Goal: Task Accomplishment & Management: Manage account settings

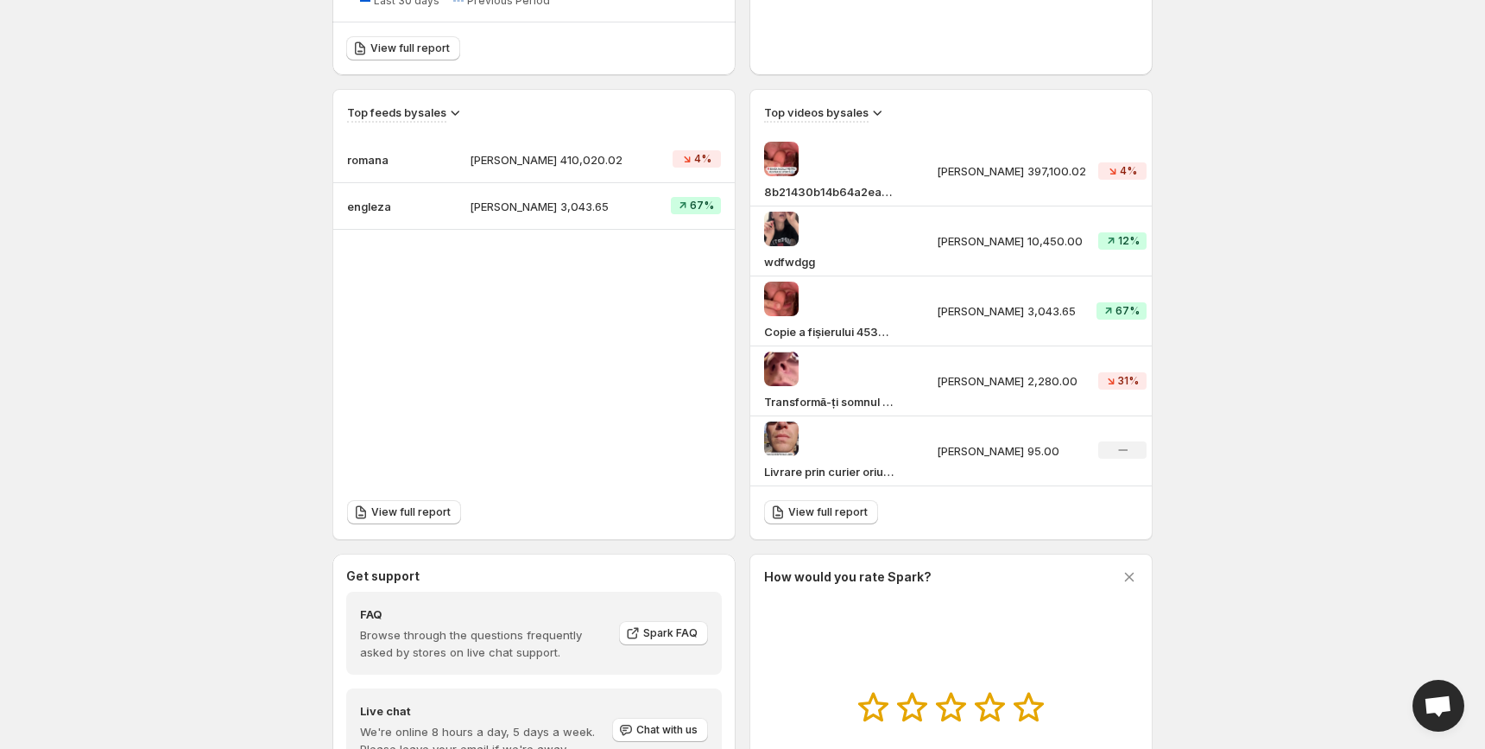
scroll to position [604, 0]
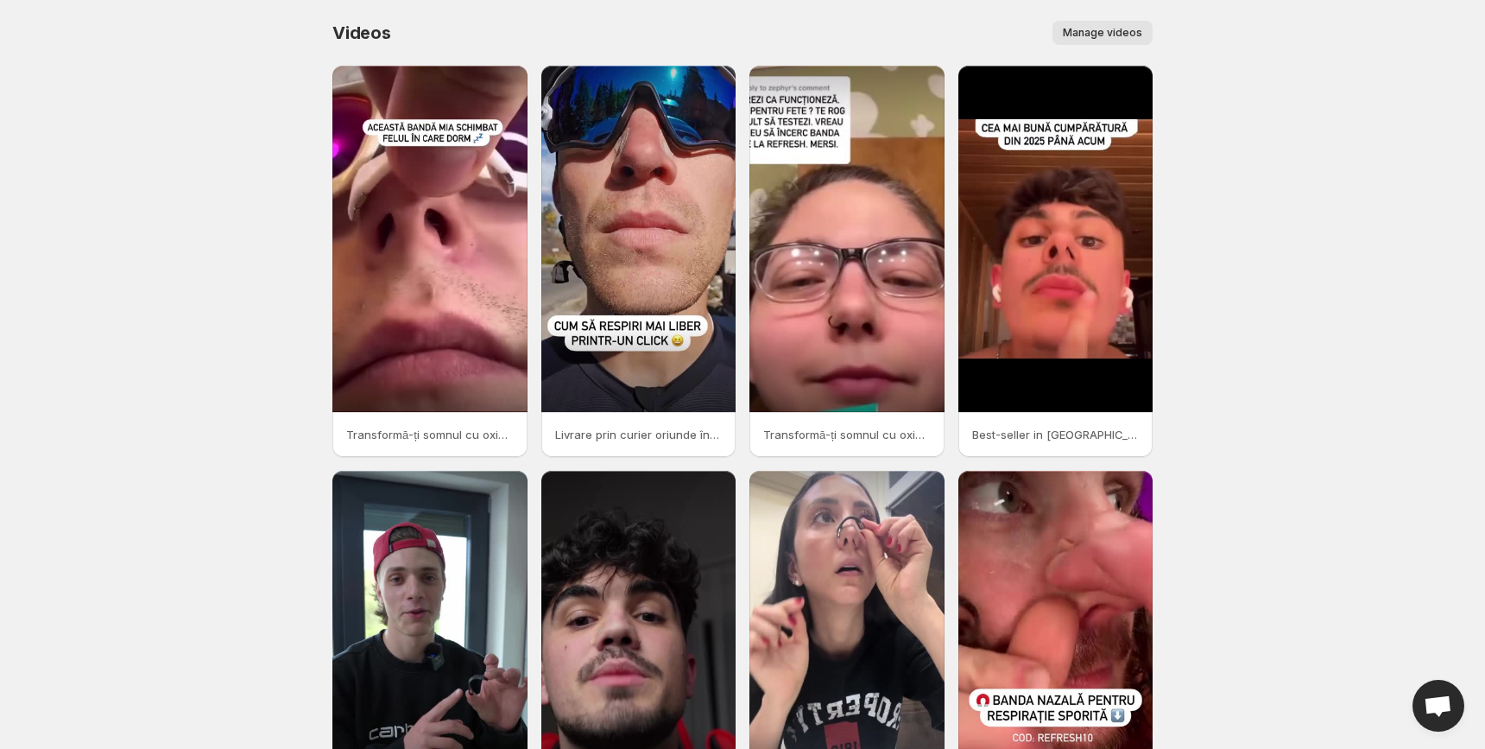
scroll to position [193, 0]
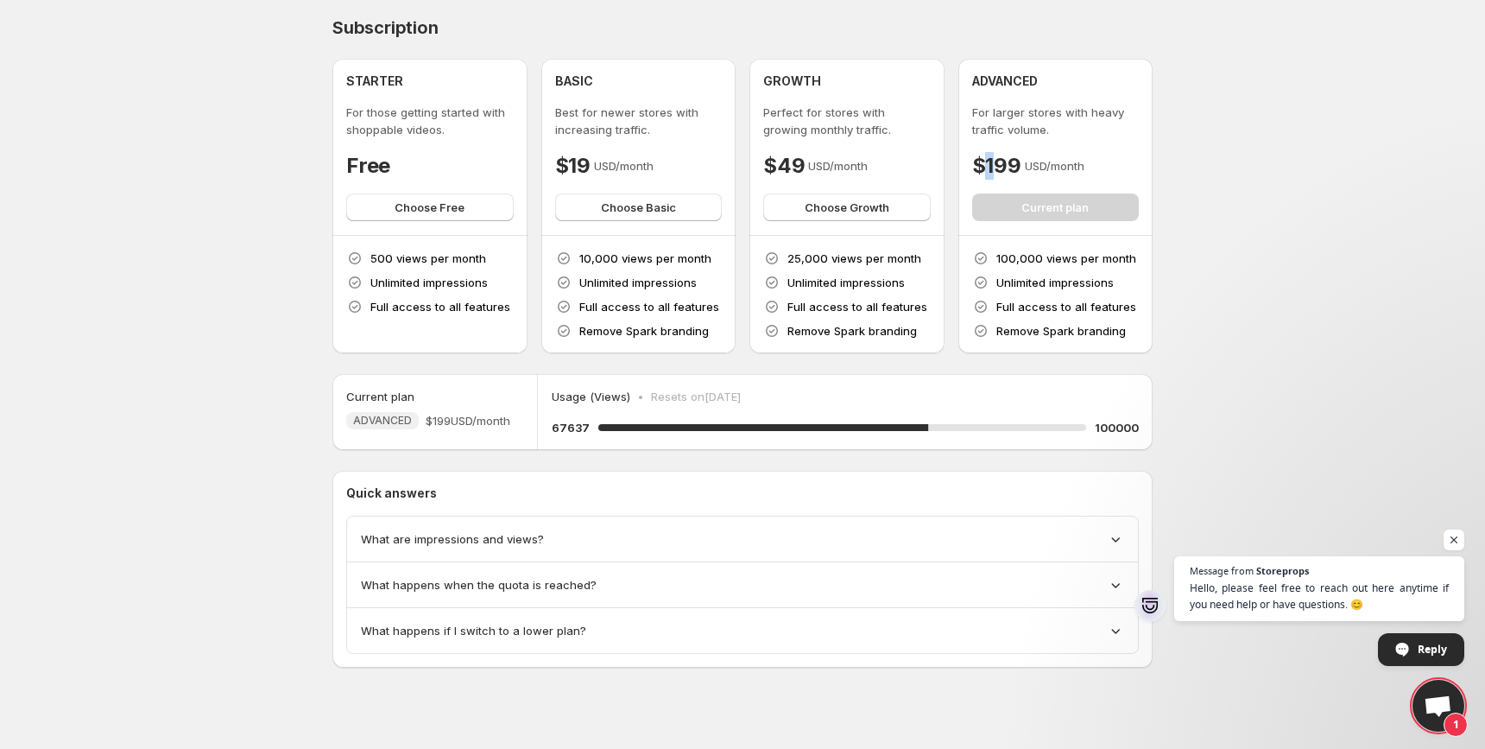
drag, startPoint x: 1015, startPoint y: 166, endPoint x: 1114, endPoint y: 166, distance: 99.3
click at [1103, 166] on div "$199 USD/month" at bounding box center [1056, 166] width 168 height 28
click at [1114, 166] on div "$199 USD/month" at bounding box center [1056, 166] width 168 height 28
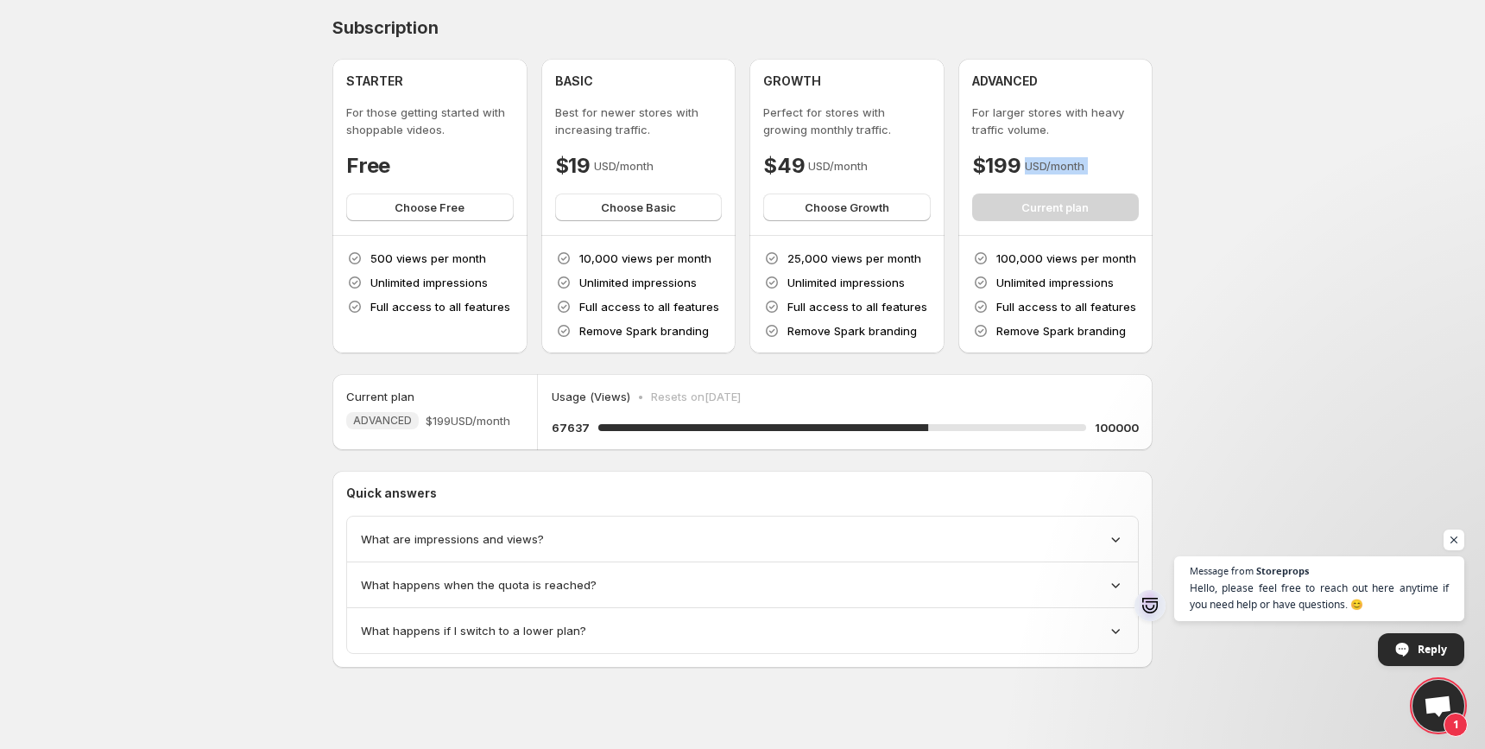
click at [1114, 166] on div "$199 USD/month" at bounding box center [1056, 166] width 168 height 28
click at [1022, 162] on div "$199 USD/month" at bounding box center [1056, 166] width 168 height 28
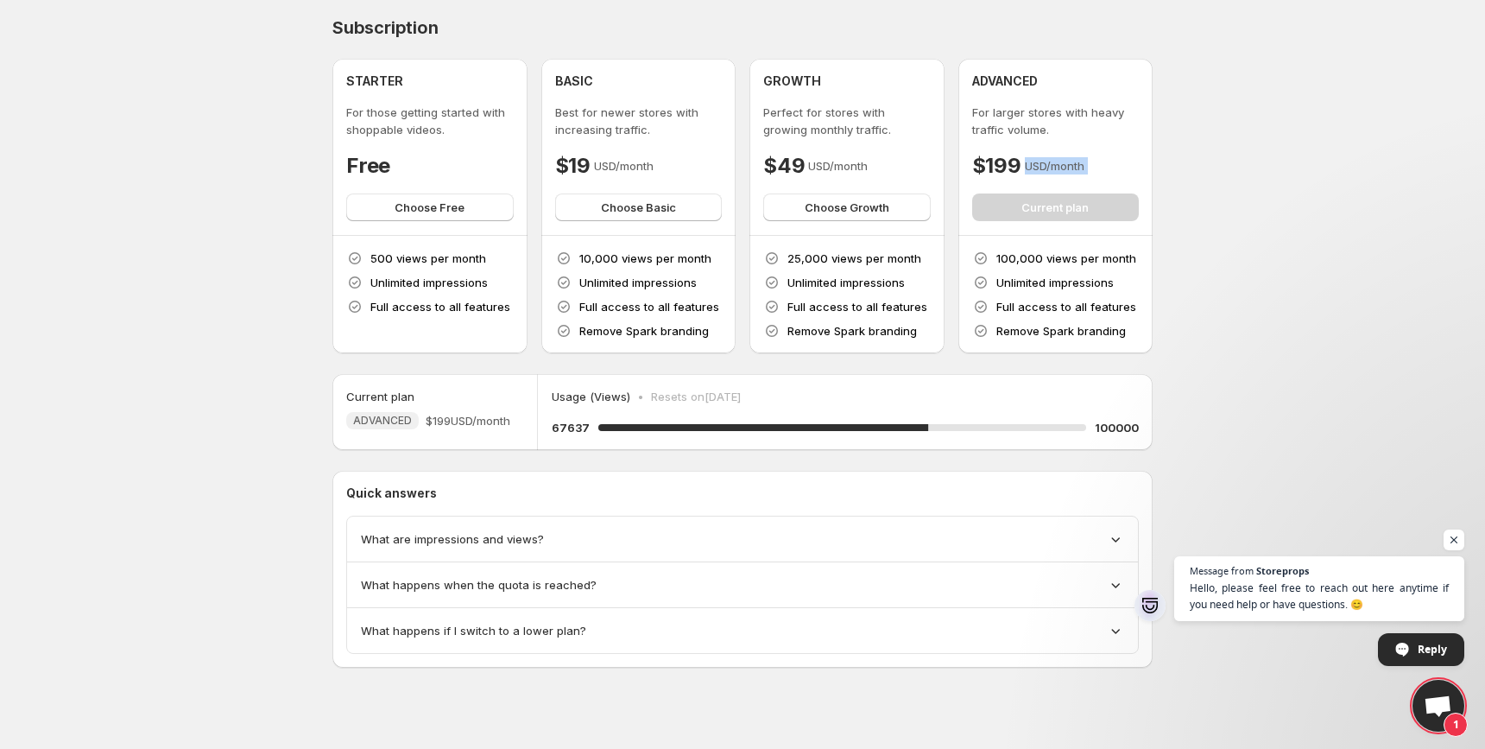
click at [1022, 162] on div "$199 USD/month" at bounding box center [1056, 166] width 168 height 28
click at [1050, 162] on p "USD/month" at bounding box center [1055, 165] width 60 height 17
